Goal: Information Seeking & Learning: Learn about a topic

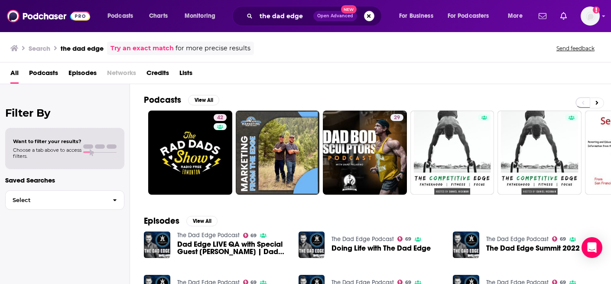
click at [366, 18] on button "Search podcasts, credits, & more..." at bounding box center [369, 16] width 10 height 10
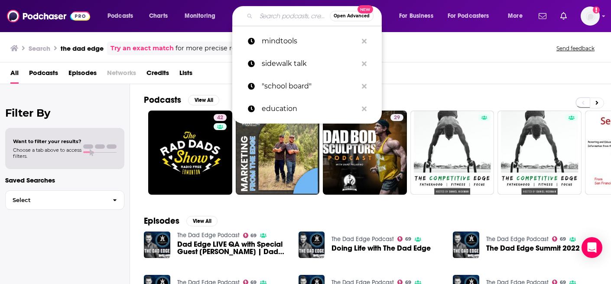
click at [291, 12] on input "Search podcasts, credits, & more..." at bounding box center [293, 16] width 74 height 14
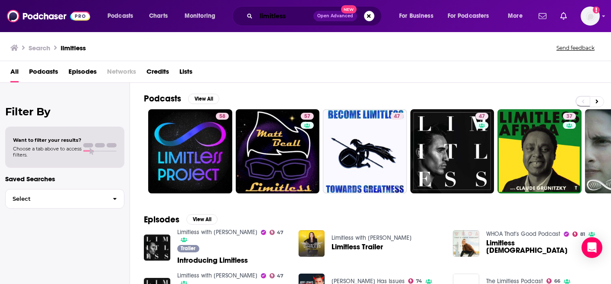
click at [260, 16] on input "limitless" at bounding box center [284, 16] width 57 height 14
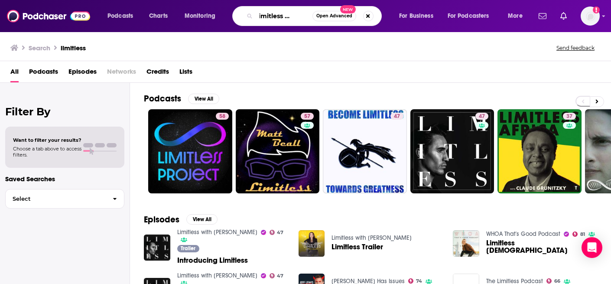
scroll to position [0, 18]
type input "the limitless podcast"
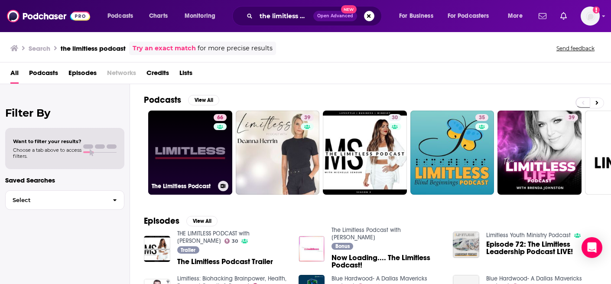
click at [202, 132] on link "66 The Limitless Podcast" at bounding box center [190, 152] width 84 height 84
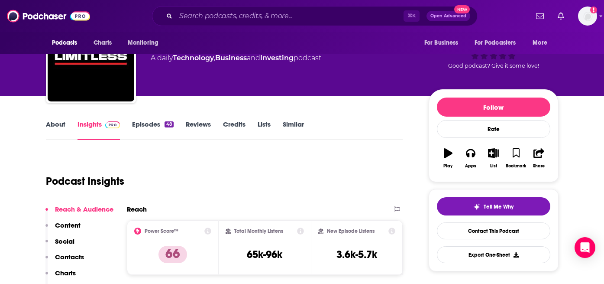
scroll to position [59, 0]
